Goal: Navigation & Orientation: Find specific page/section

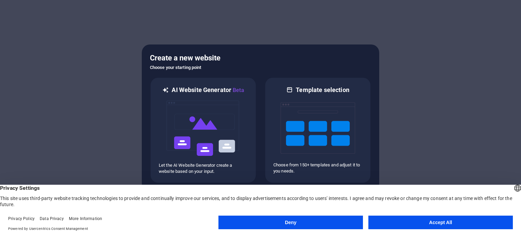
click at [431, 222] on button "Accept All" at bounding box center [441, 223] width 145 height 14
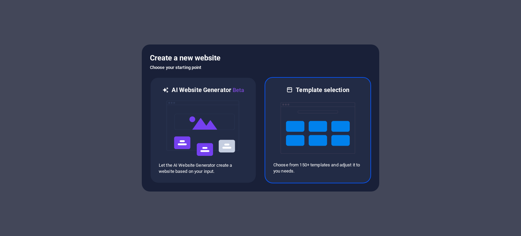
click at [329, 138] on img at bounding box center [318, 128] width 75 height 68
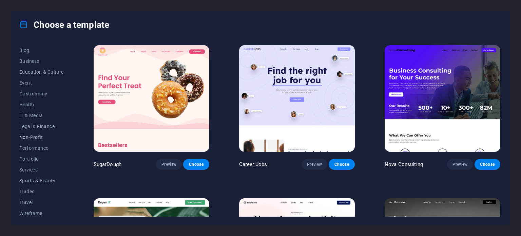
scroll to position [98, 0]
click at [37, 148] on span "Performance" at bounding box center [41, 146] width 44 height 5
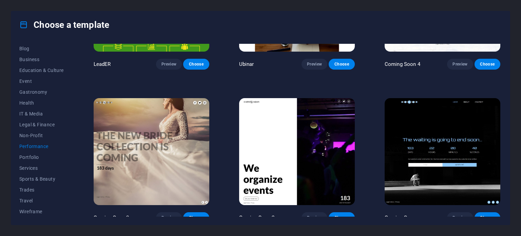
scroll to position [715, 0]
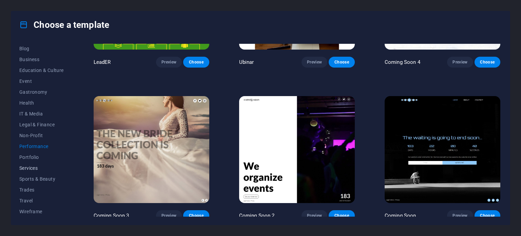
click at [31, 167] on span "Services" at bounding box center [41, 167] width 44 height 5
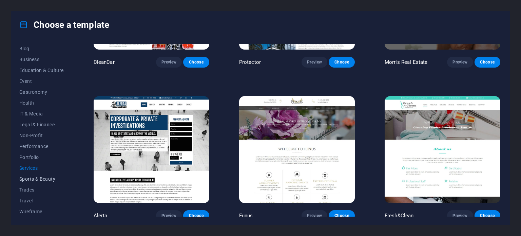
click at [35, 178] on span "Sports & Beauty" at bounding box center [41, 178] width 44 height 5
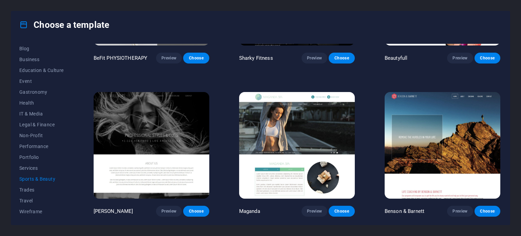
scroll to position [563, 0]
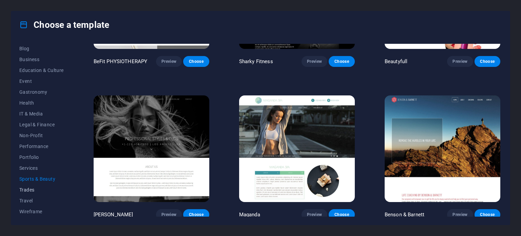
click at [29, 191] on span "Trades" at bounding box center [41, 189] width 44 height 5
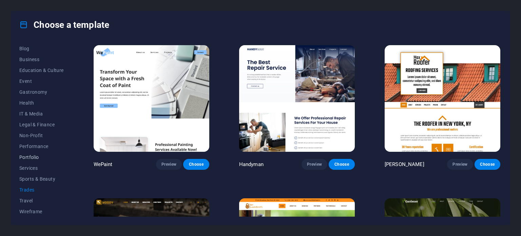
scroll to position [0, 0]
click at [35, 58] on span "My Templates" at bounding box center [41, 59] width 44 height 5
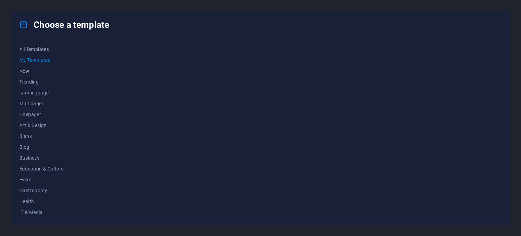
click at [26, 70] on span "New" at bounding box center [41, 70] width 44 height 5
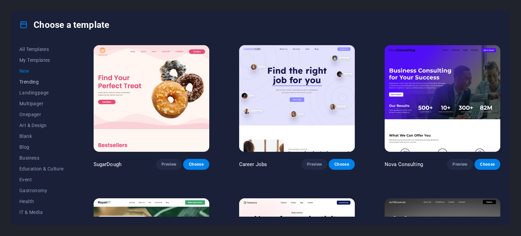
click at [27, 82] on span "Trending" at bounding box center [41, 81] width 44 height 5
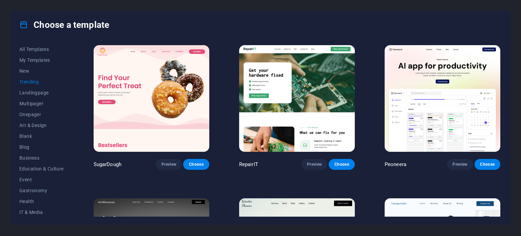
click at [145, 96] on img at bounding box center [152, 98] width 116 height 107
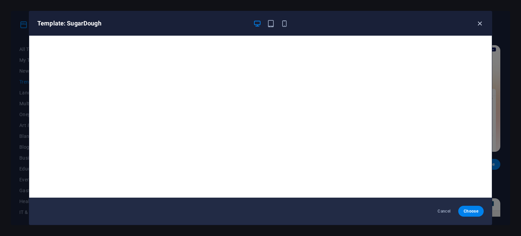
click at [480, 23] on icon "button" at bounding box center [480, 24] width 8 height 8
